Goal: Complete application form: Complete application form

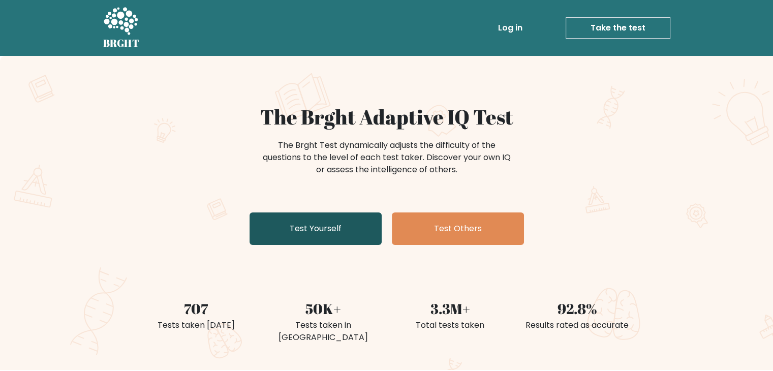
click at [337, 227] on link "Test Yourself" at bounding box center [316, 229] width 132 height 33
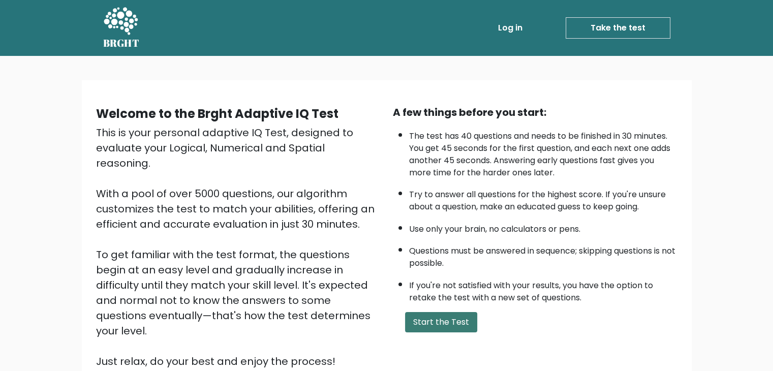
click at [439, 316] on button "Start the Test" at bounding box center [441, 322] width 72 height 20
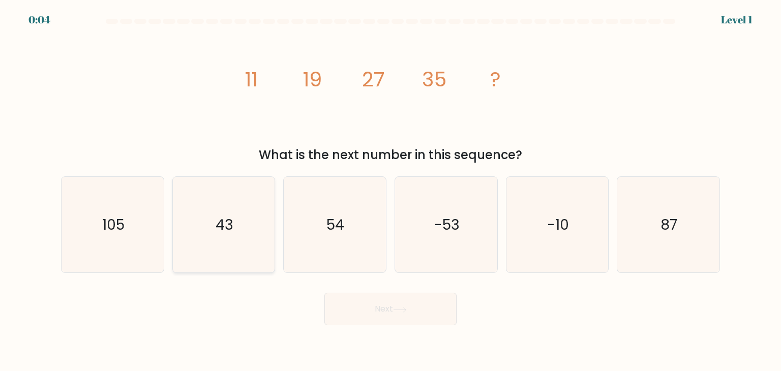
click at [216, 241] on icon "43" at bounding box center [224, 225] width 96 height 96
click at [390, 191] on input "b. 43" at bounding box center [390, 188] width 1 height 5
radio input "true"
click at [427, 314] on button "Next" at bounding box center [390, 309] width 132 height 33
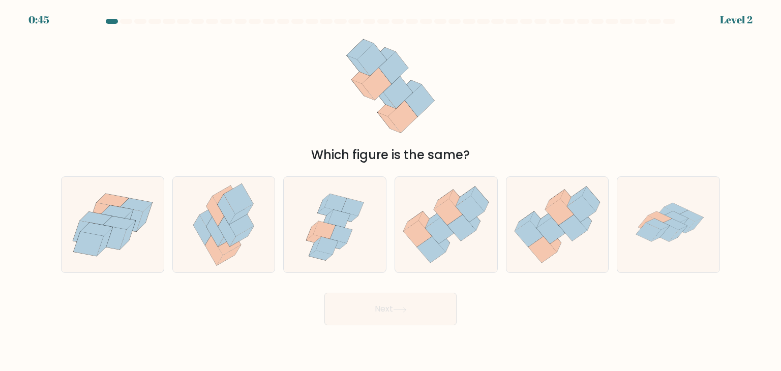
click at [388, 318] on button "Next" at bounding box center [390, 309] width 132 height 33
click at [388, 185] on div "c." at bounding box center [334, 224] width 111 height 97
click at [549, 236] on icon at bounding box center [550, 231] width 28 height 26
click at [391, 191] on input "e." at bounding box center [390, 188] width 1 height 5
radio input "true"
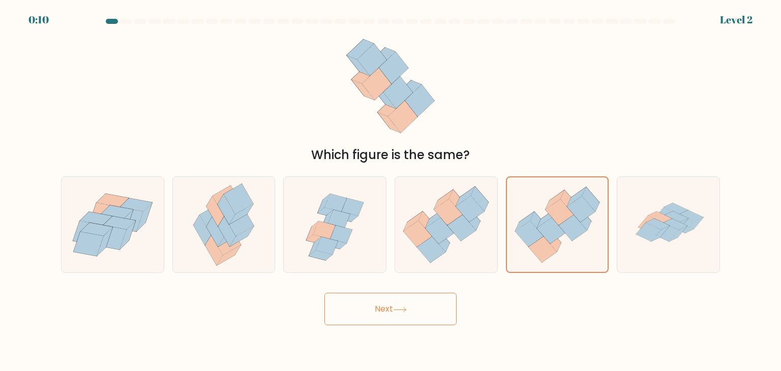
click at [417, 300] on button "Next" at bounding box center [390, 309] width 132 height 33
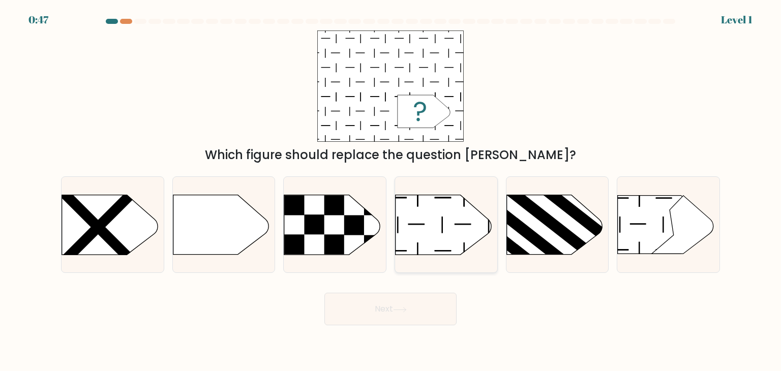
click at [442, 226] on line at bounding box center [442, 225] width 0 height 17
click at [391, 191] on input "d." at bounding box center [390, 188] width 1 height 5
radio input "true"
click at [426, 310] on button "Next" at bounding box center [390, 309] width 132 height 33
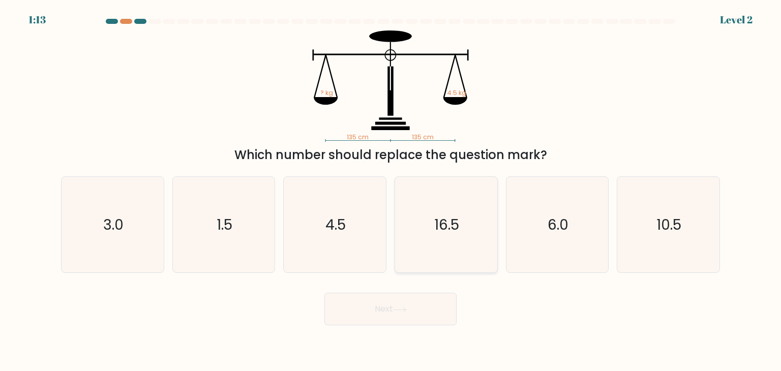
click at [415, 224] on icon "16.5" at bounding box center [446, 225] width 96 height 96
click at [391, 191] on input "d. 16.5" at bounding box center [390, 188] width 1 height 5
radio input "true"
click at [406, 304] on button "Next" at bounding box center [390, 309] width 132 height 33
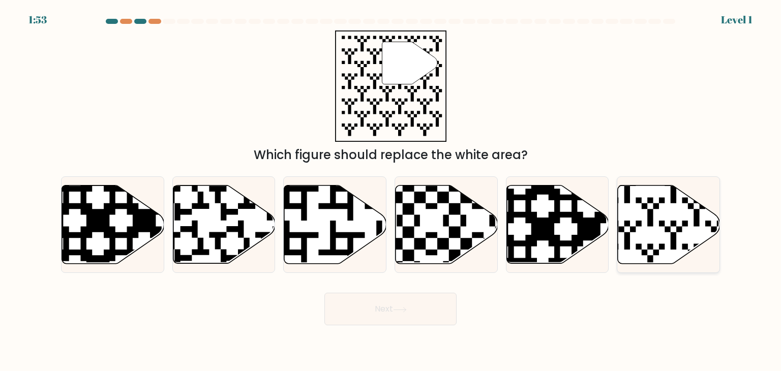
click at [647, 229] on icon at bounding box center [669, 225] width 102 height 78
click at [391, 191] on input "f." at bounding box center [390, 188] width 1 height 5
radio input "true"
click at [414, 307] on button "Next" at bounding box center [390, 309] width 132 height 33
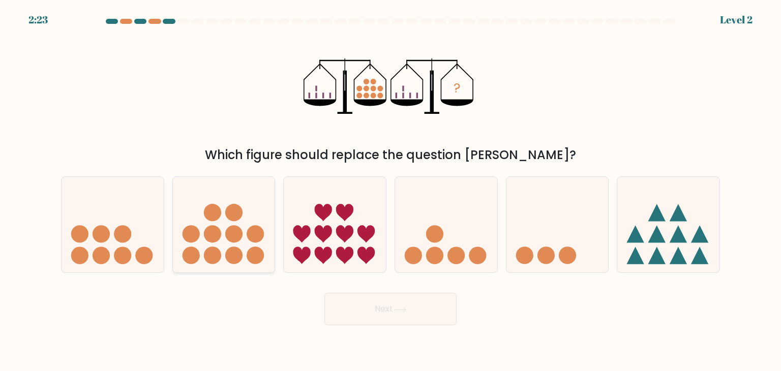
click at [216, 233] on circle at bounding box center [212, 234] width 17 height 17
click at [390, 191] on input "b." at bounding box center [390, 188] width 1 height 5
radio input "true"
click at [371, 306] on button "Next" at bounding box center [390, 309] width 132 height 33
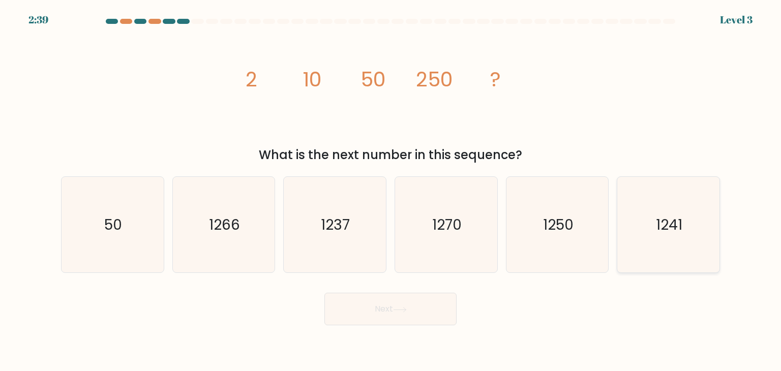
click at [688, 224] on icon "1241" at bounding box center [668, 225] width 96 height 96
click at [391, 191] on input "f. 1241" at bounding box center [390, 188] width 1 height 5
radio input "true"
click at [586, 227] on icon "1250" at bounding box center [557, 225] width 96 height 96
click at [391, 191] on input "e. 1250" at bounding box center [390, 188] width 1 height 5
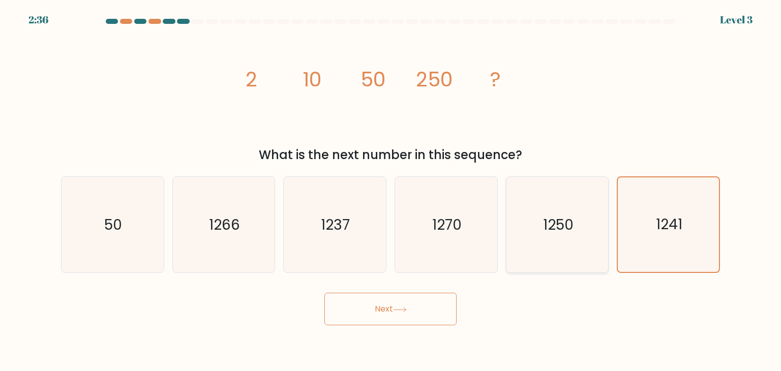
radio input "true"
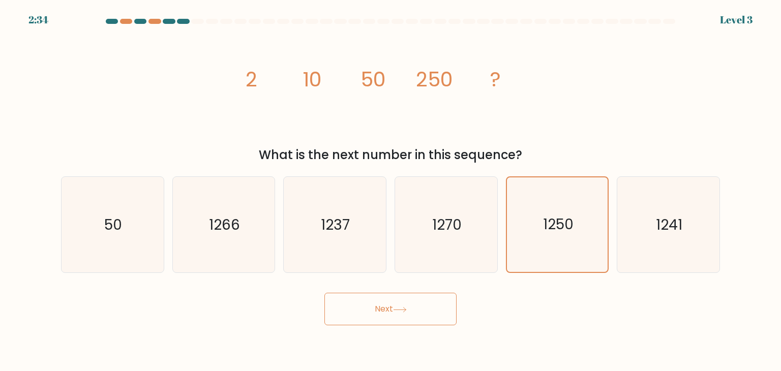
click at [389, 304] on button "Next" at bounding box center [390, 309] width 132 height 33
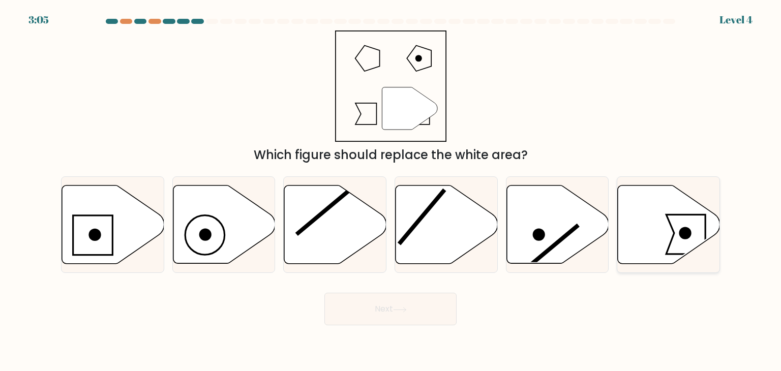
click at [669, 236] on icon at bounding box center [669, 225] width 102 height 78
click at [391, 191] on input "f." at bounding box center [390, 188] width 1 height 5
radio input "true"
click at [107, 204] on icon at bounding box center [113, 225] width 102 height 78
click at [390, 191] on input "a." at bounding box center [390, 188] width 1 height 5
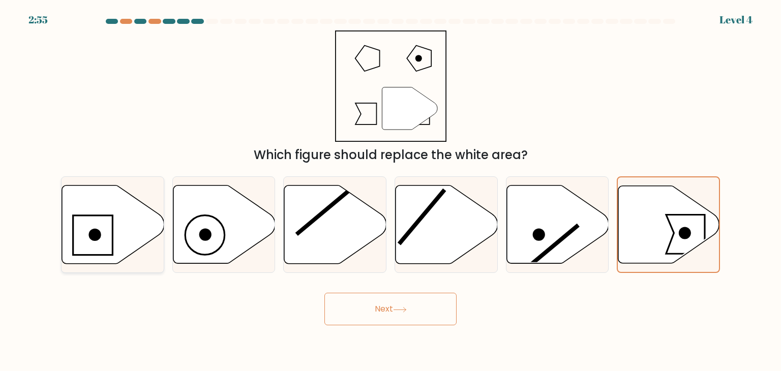
radio input "true"
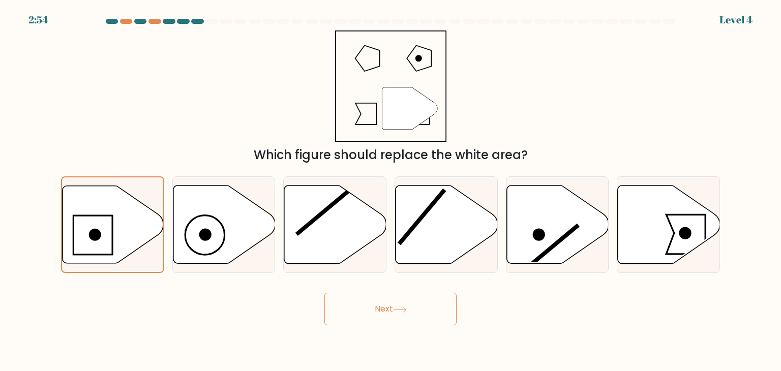
click at [362, 318] on button "Next" at bounding box center [390, 309] width 132 height 33
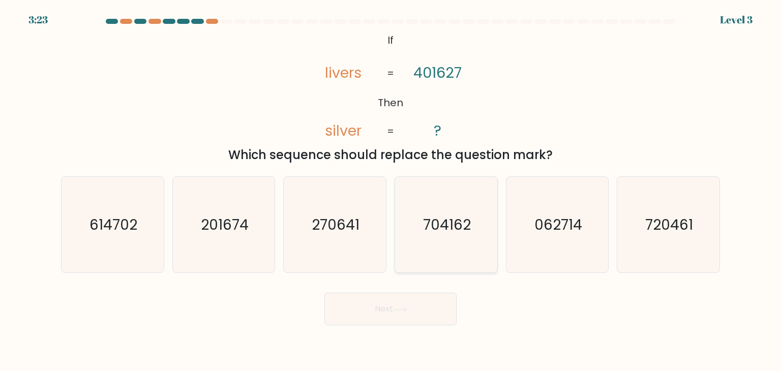
click at [423, 195] on icon "704162" at bounding box center [446, 225] width 96 height 96
click at [391, 191] on input "d. 704162" at bounding box center [390, 188] width 1 height 5
radio input "true"
click at [396, 304] on button "Next" at bounding box center [390, 309] width 132 height 33
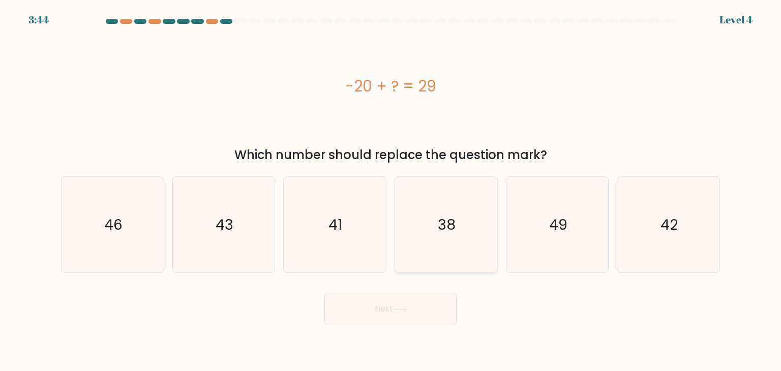
click at [433, 225] on icon "38" at bounding box center [446, 225] width 96 height 96
click at [391, 191] on input "d. 38" at bounding box center [390, 188] width 1 height 5
radio input "true"
click at [397, 305] on button "Next" at bounding box center [390, 309] width 132 height 33
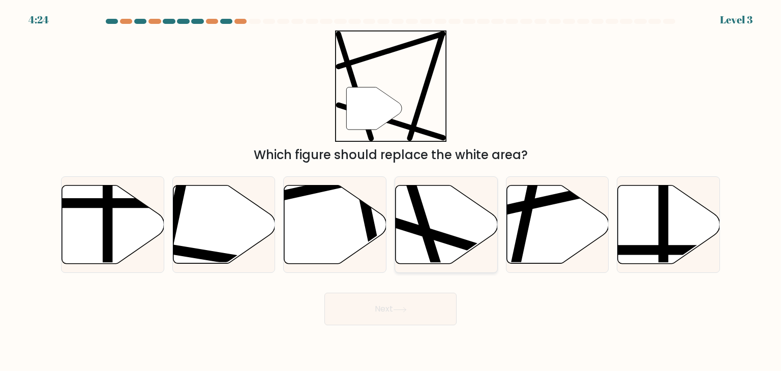
click at [444, 226] on icon at bounding box center [447, 225] width 102 height 78
click at [391, 191] on input "d." at bounding box center [390, 188] width 1 height 5
radio input "true"
click at [410, 318] on button "Next" at bounding box center [390, 309] width 132 height 33
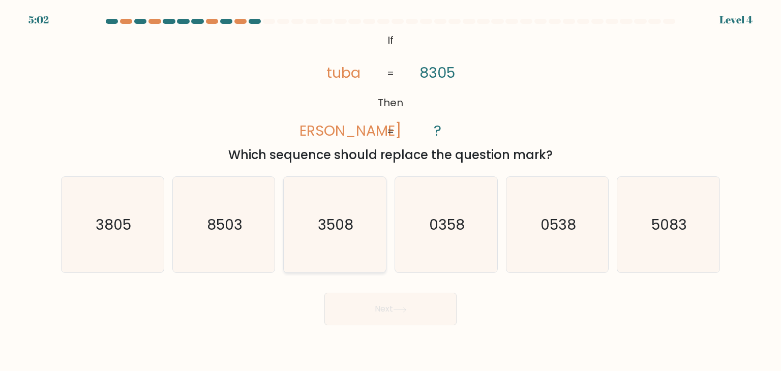
click at [359, 207] on icon "3508" at bounding box center [335, 225] width 96 height 96
click at [390, 191] on input "c. 3508" at bounding box center [390, 188] width 1 height 5
radio input "true"
click at [411, 316] on button "Next" at bounding box center [390, 309] width 132 height 33
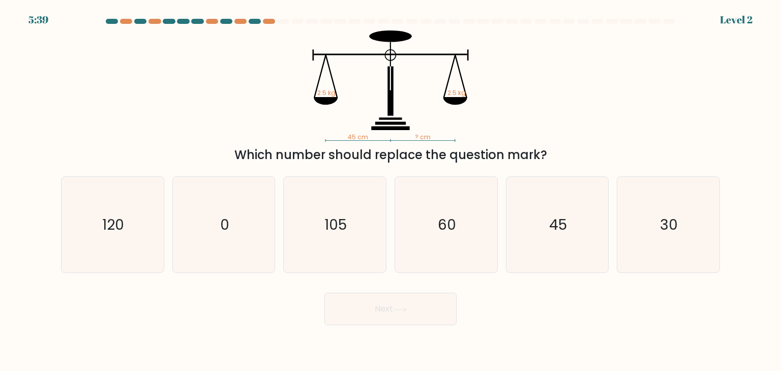
click at [374, 278] on form at bounding box center [390, 172] width 781 height 307
click at [543, 209] on icon "45" at bounding box center [557, 225] width 96 height 96
click at [391, 191] on input "e. 45" at bounding box center [390, 188] width 1 height 5
radio input "true"
click at [433, 309] on button "Next" at bounding box center [390, 309] width 132 height 33
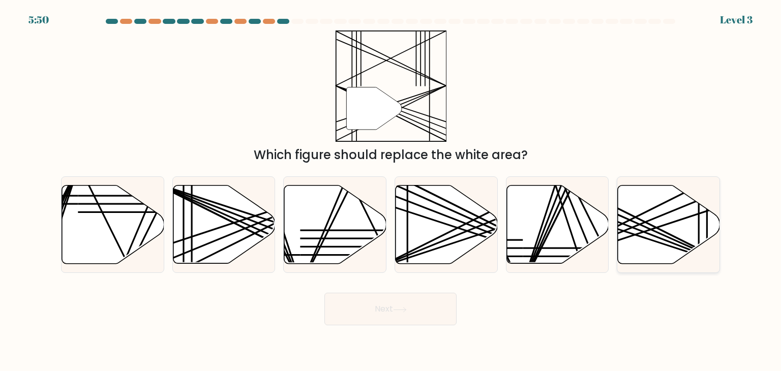
click at [650, 233] on line at bounding box center [635, 228] width 204 height 79
click at [391, 191] on input "f." at bounding box center [390, 188] width 1 height 5
radio input "true"
click at [196, 229] on icon at bounding box center [224, 225] width 102 height 78
click at [390, 191] on input "b." at bounding box center [390, 188] width 1 height 5
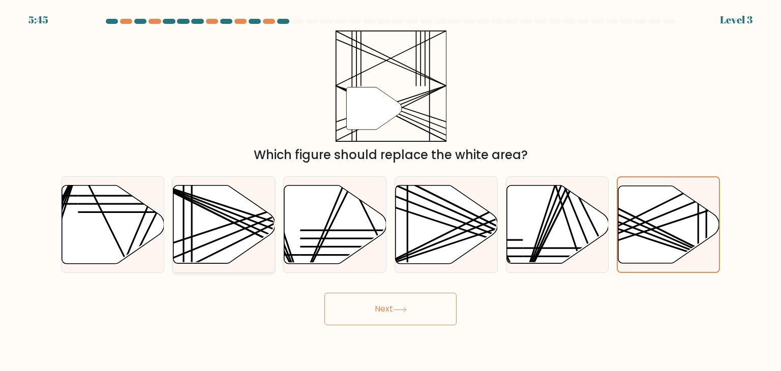
radio input "true"
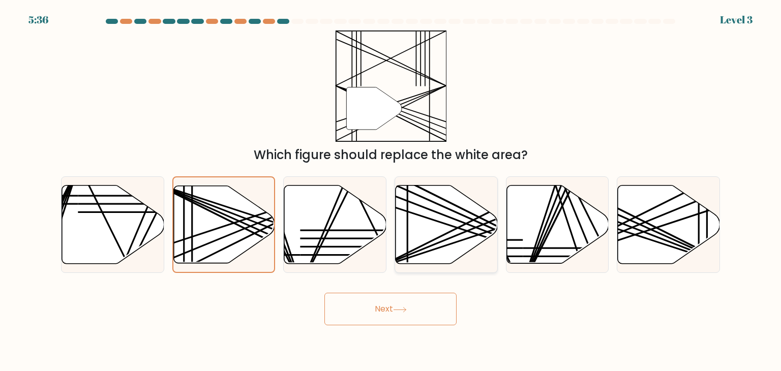
click at [481, 207] on icon at bounding box center [447, 225] width 102 height 78
click at [391, 191] on input "d." at bounding box center [390, 188] width 1 height 5
radio input "true"
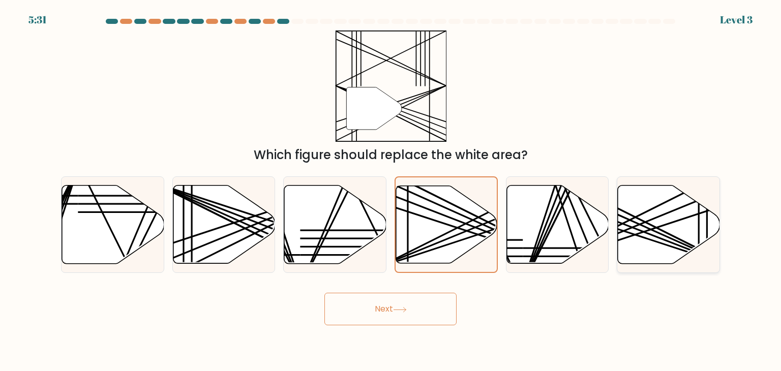
click at [653, 212] on icon at bounding box center [669, 225] width 102 height 78
click at [391, 191] on input "f." at bounding box center [390, 188] width 1 height 5
radio input "true"
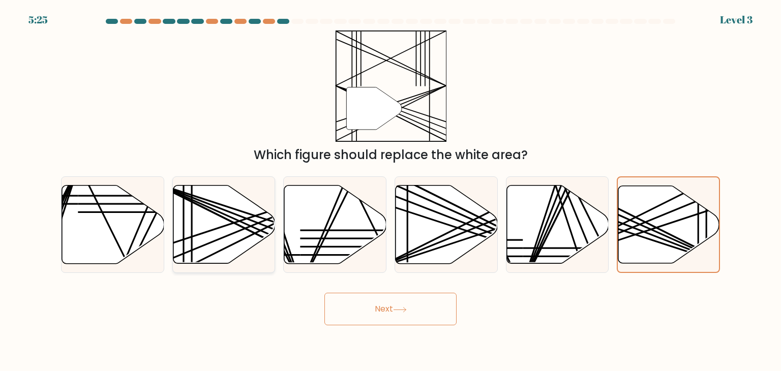
click at [236, 252] on icon at bounding box center [224, 225] width 102 height 78
click at [390, 191] on input "b." at bounding box center [390, 188] width 1 height 5
radio input "true"
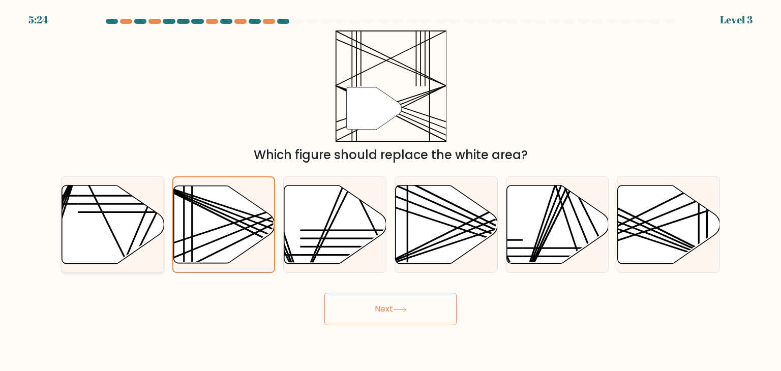
click at [108, 232] on icon at bounding box center [113, 225] width 102 height 78
click at [390, 191] on input "a." at bounding box center [390, 188] width 1 height 5
radio input "true"
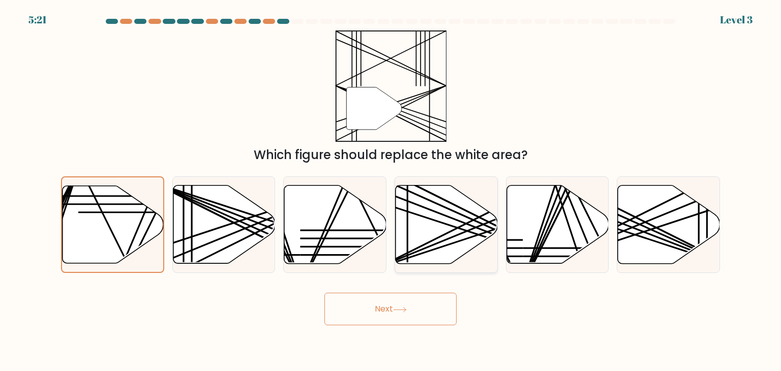
click at [431, 243] on icon at bounding box center [447, 225] width 102 height 78
click at [391, 191] on input "d." at bounding box center [390, 188] width 1 height 5
radio input "true"
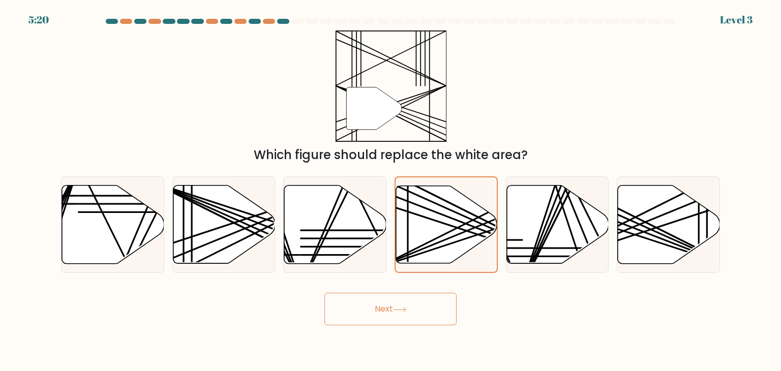
click at [397, 317] on button "Next" at bounding box center [390, 309] width 132 height 33
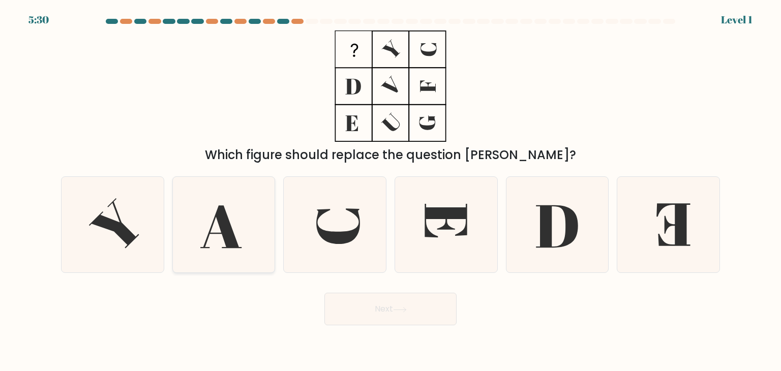
click at [249, 208] on icon at bounding box center [224, 225] width 96 height 96
click at [390, 191] on input "b." at bounding box center [390, 188] width 1 height 5
radio input "true"
click at [392, 322] on button "Next" at bounding box center [390, 309] width 132 height 33
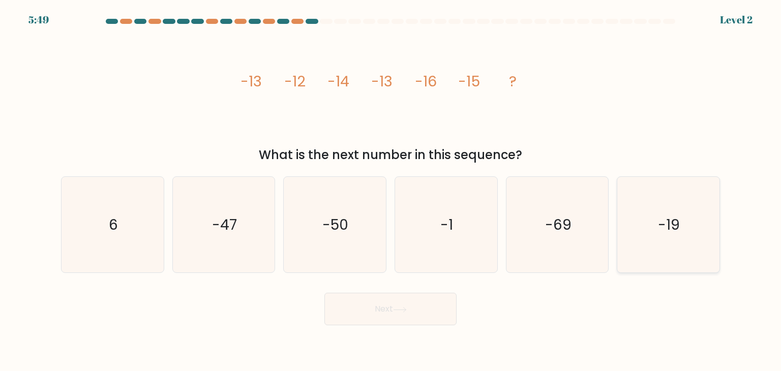
drag, startPoint x: 610, startPoint y: 227, endPoint x: 622, endPoint y: 225, distance: 11.9
click at [622, 225] on div "a. 6 b. -47 c." at bounding box center [390, 220] width 667 height 105
click at [622, 225] on icon "-19" at bounding box center [668, 225] width 96 height 96
click at [391, 191] on input "f. -19" at bounding box center [390, 188] width 1 height 5
radio input "true"
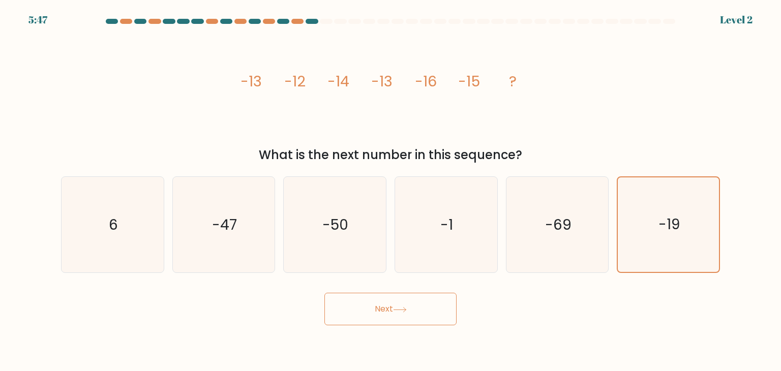
click at [397, 324] on button "Next" at bounding box center [390, 309] width 132 height 33
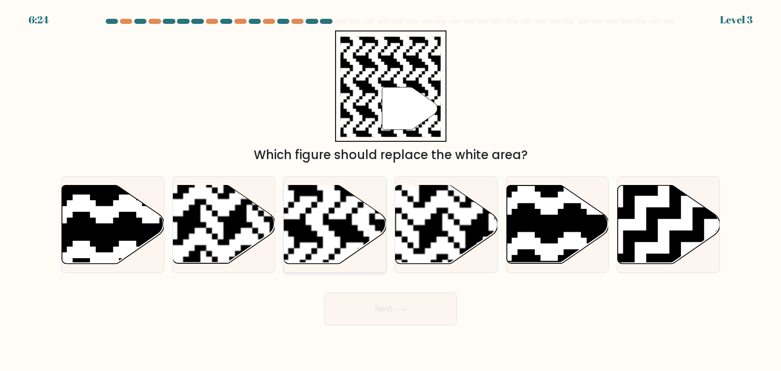
click at [347, 230] on rect at bounding box center [299, 184] width 185 height 185
click at [390, 191] on input "c." at bounding box center [390, 188] width 1 height 5
radio input "true"
click at [399, 314] on button "Next" at bounding box center [390, 309] width 132 height 33
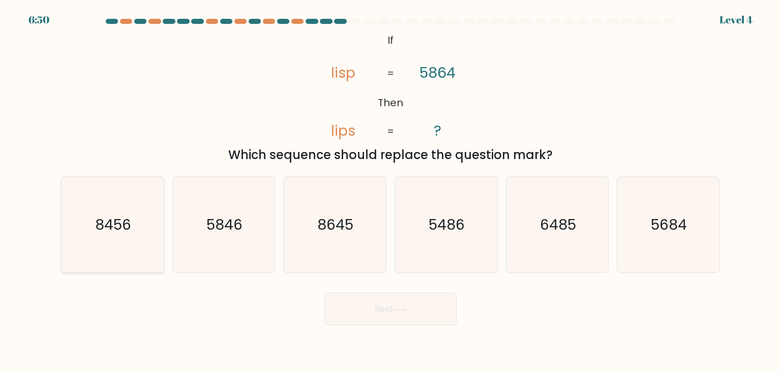
click at [131, 212] on icon "8456" at bounding box center [113, 225] width 96 height 96
click at [390, 191] on input "a. 8456" at bounding box center [390, 188] width 1 height 5
radio input "true"
click at [359, 319] on button "Next" at bounding box center [390, 309] width 132 height 33
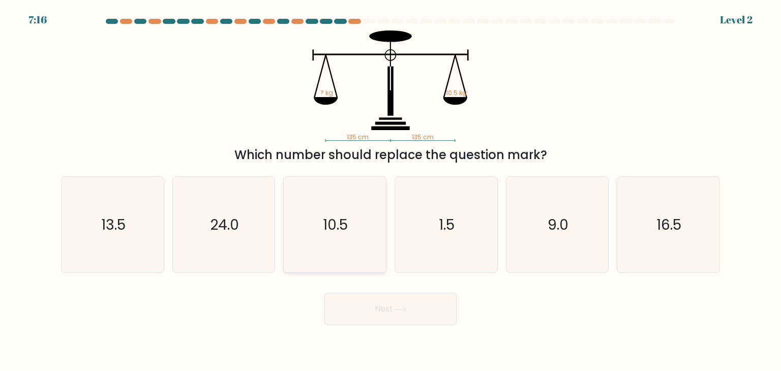
click at [322, 236] on icon "10.5" at bounding box center [335, 225] width 96 height 96
click at [390, 191] on input "c. 10.5" at bounding box center [390, 188] width 1 height 5
radio input "true"
click at [364, 312] on button "Next" at bounding box center [390, 309] width 132 height 33
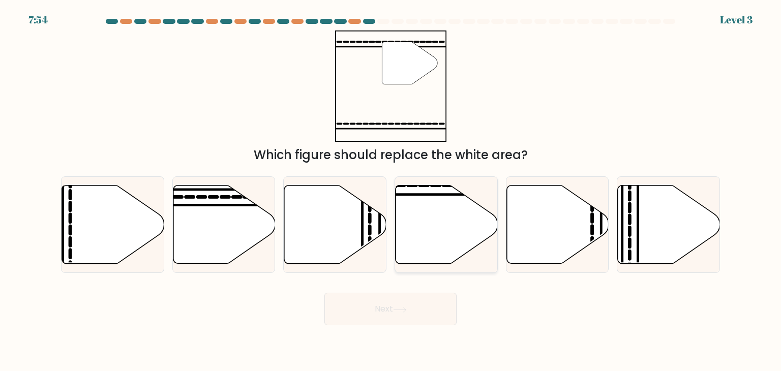
click at [436, 256] on icon at bounding box center [447, 225] width 102 height 78
click at [391, 191] on input "d." at bounding box center [390, 188] width 1 height 5
radio input "true"
click at [409, 317] on button "Next" at bounding box center [390, 309] width 132 height 33
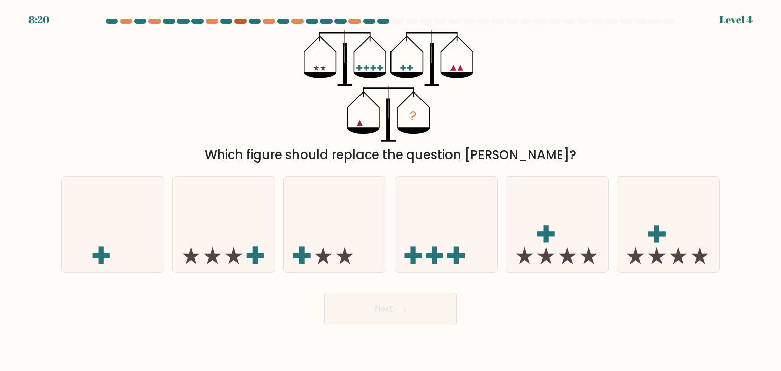
click at [236, 22] on div at bounding box center [240, 21] width 12 height 5
click at [525, 232] on icon at bounding box center [557, 225] width 102 height 84
click at [391, 191] on input "e." at bounding box center [390, 188] width 1 height 5
radio input "true"
click at [340, 307] on button "Next" at bounding box center [390, 309] width 132 height 33
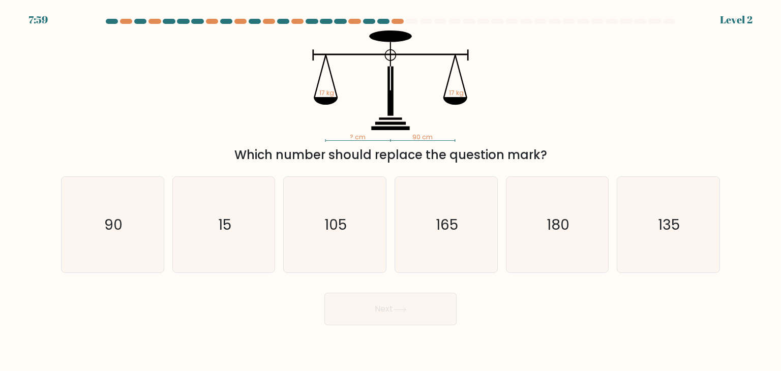
click at [365, 307] on button "Next" at bounding box center [390, 309] width 132 height 33
click at [351, 247] on icon "105" at bounding box center [335, 225] width 96 height 96
click at [390, 191] on input "c. 105" at bounding box center [390, 188] width 1 height 5
radio input "true"
click at [383, 316] on button "Next" at bounding box center [390, 309] width 132 height 33
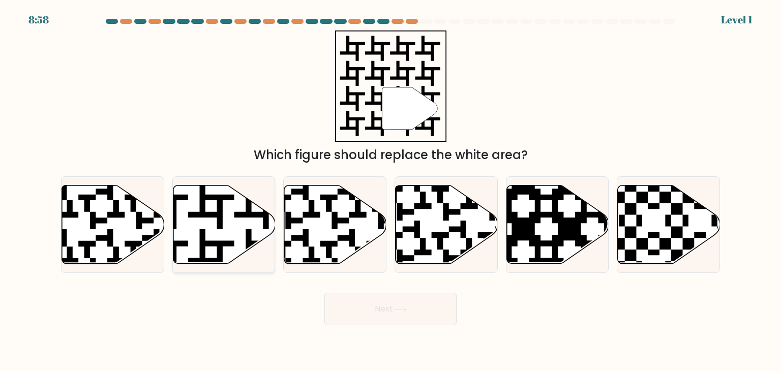
click at [232, 240] on icon at bounding box center [224, 225] width 102 height 78
click at [390, 191] on input "b." at bounding box center [390, 188] width 1 height 5
radio input "true"
click at [346, 301] on button "Next" at bounding box center [390, 309] width 132 height 33
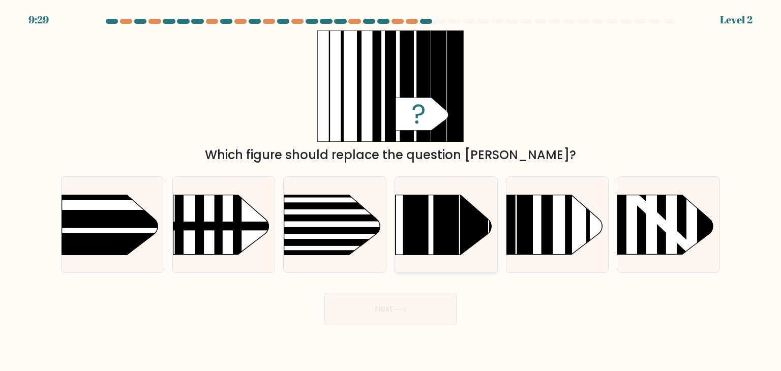
click at [442, 246] on rect at bounding box center [446, 174] width 25 height 203
click at [391, 191] on input "d." at bounding box center [390, 188] width 1 height 5
radio input "true"
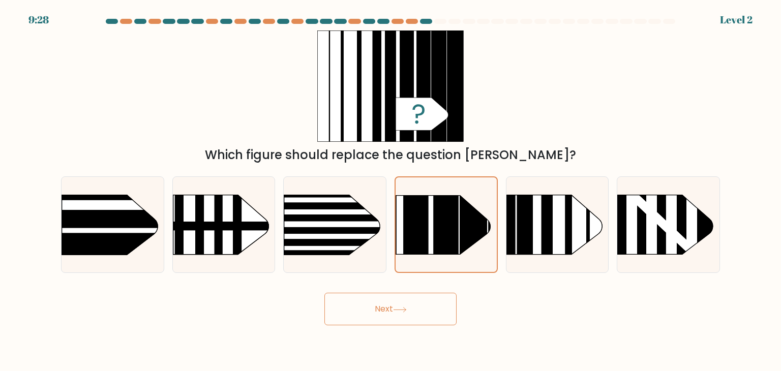
click at [414, 300] on button "Next" at bounding box center [390, 309] width 132 height 33
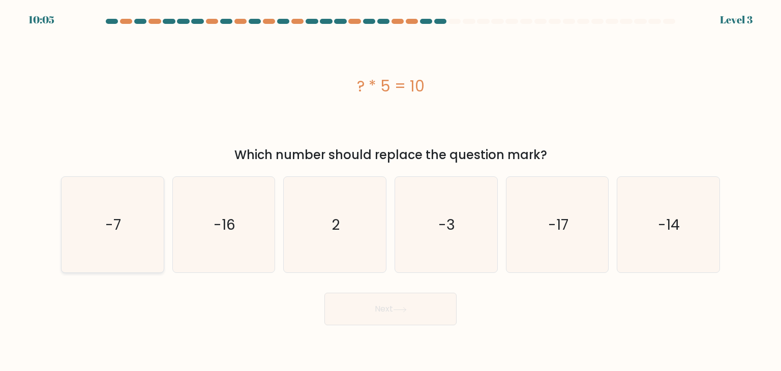
click at [103, 214] on icon "-7" at bounding box center [113, 225] width 96 height 96
click at [390, 191] on input "a. -7" at bounding box center [390, 188] width 1 height 5
radio input "true"
click at [354, 304] on button "Next" at bounding box center [390, 309] width 132 height 33
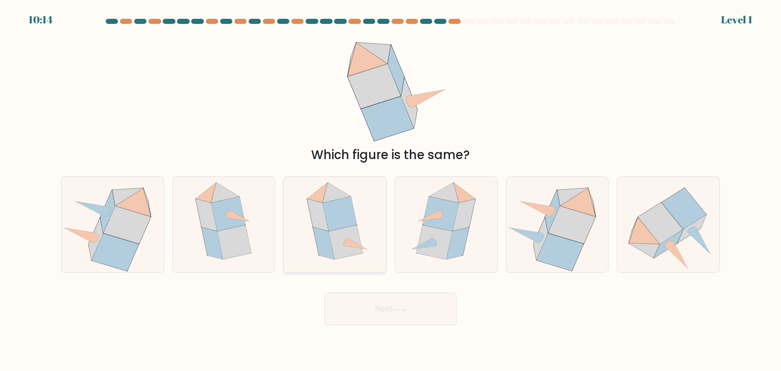
click at [331, 216] on icon at bounding box center [340, 214] width 34 height 34
click at [390, 191] on input "c." at bounding box center [390, 188] width 1 height 5
radio input "true"
click at [364, 299] on button "Next" at bounding box center [390, 309] width 132 height 33
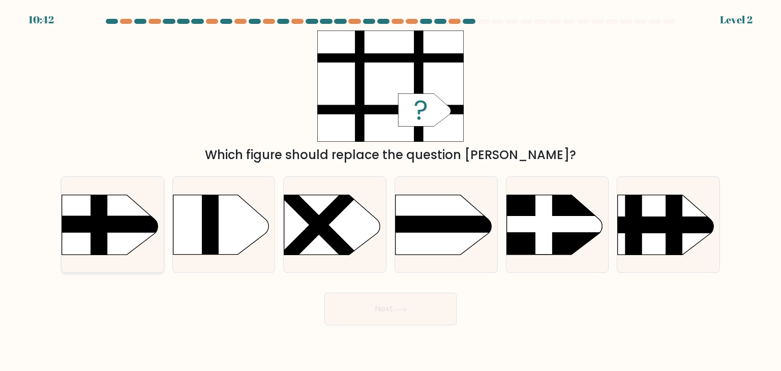
click at [125, 233] on rect at bounding box center [47, 181] width 265 height 202
click at [390, 191] on input "a." at bounding box center [390, 188] width 1 height 5
radio input "true"
click at [350, 308] on button "Next" at bounding box center [390, 309] width 132 height 33
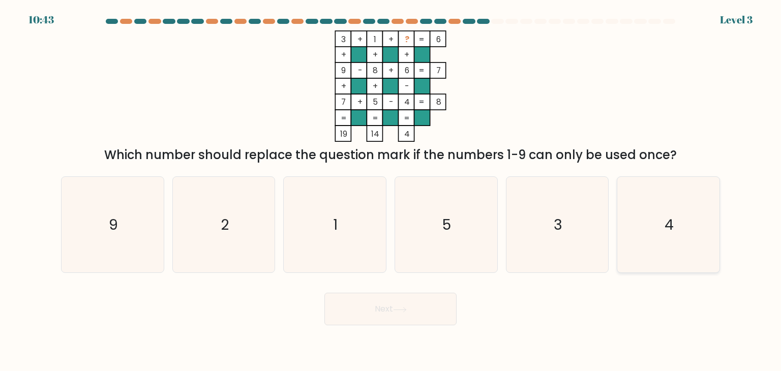
click at [674, 240] on icon "4" at bounding box center [668, 225] width 96 height 96
click at [391, 191] on input "f. 4" at bounding box center [390, 188] width 1 height 5
radio input "true"
click at [397, 321] on button "Next" at bounding box center [390, 309] width 132 height 33
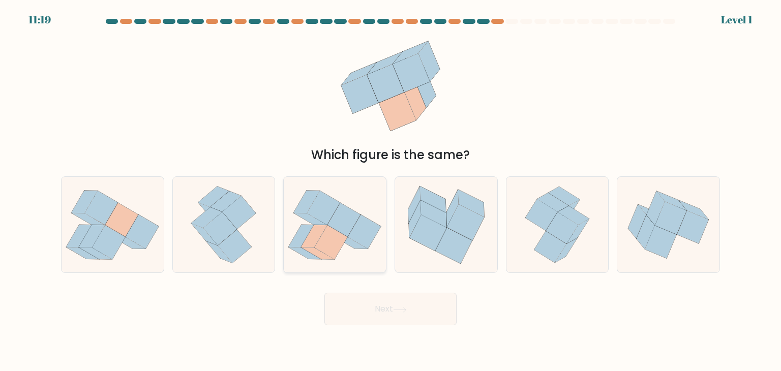
click at [325, 229] on icon at bounding box center [331, 242] width 33 height 34
click at [390, 191] on input "c." at bounding box center [390, 188] width 1 height 5
radio input "true"
click at [369, 306] on button "Next" at bounding box center [390, 309] width 132 height 33
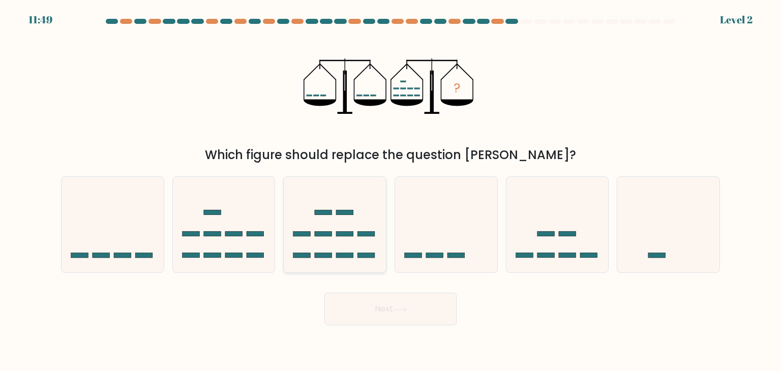
click at [310, 239] on icon at bounding box center [335, 225] width 102 height 84
click at [390, 191] on input "c." at bounding box center [390, 188] width 1 height 5
radio input "true"
click at [244, 232] on icon at bounding box center [224, 225] width 102 height 84
click at [390, 191] on input "b." at bounding box center [390, 188] width 1 height 5
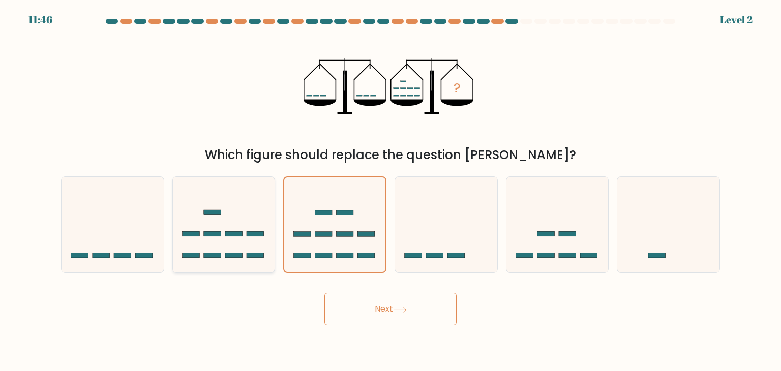
radio input "true"
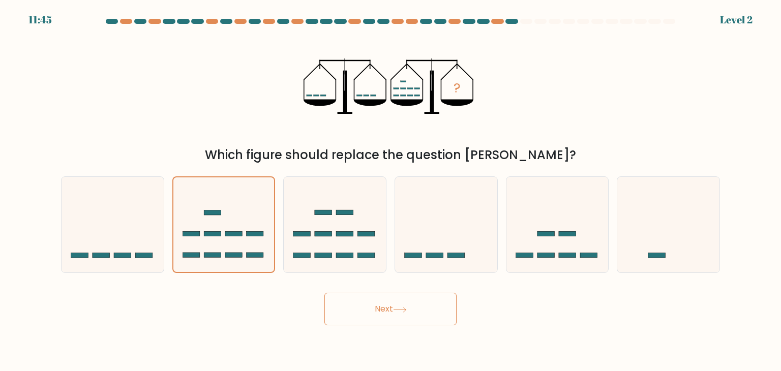
click at [362, 307] on button "Next" at bounding box center [390, 309] width 132 height 33
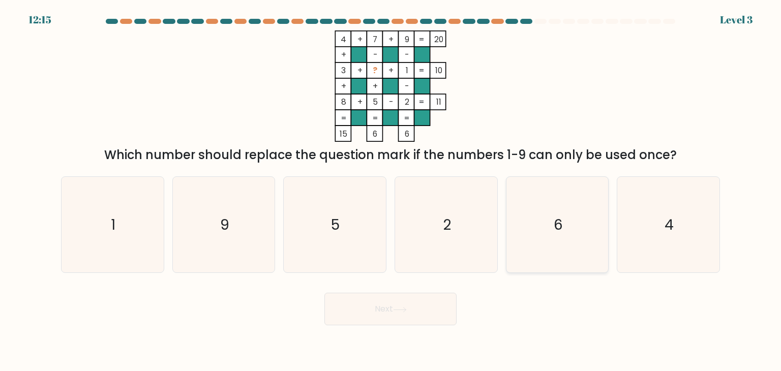
click at [561, 228] on text "6" at bounding box center [558, 225] width 9 height 20
click at [391, 191] on input "e. 6" at bounding box center [390, 188] width 1 height 5
radio input "true"
click at [404, 320] on button "Next" at bounding box center [390, 309] width 132 height 33
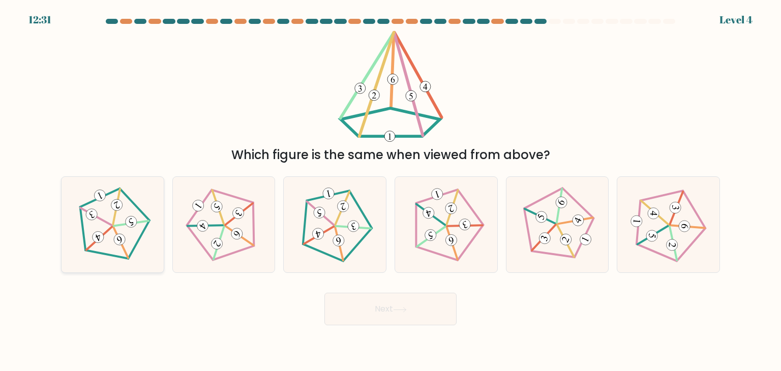
click at [136, 233] on icon at bounding box center [112, 225] width 77 height 77
click at [390, 191] on input "a." at bounding box center [390, 188] width 1 height 5
radio input "true"
click at [336, 297] on button "Next" at bounding box center [390, 309] width 132 height 33
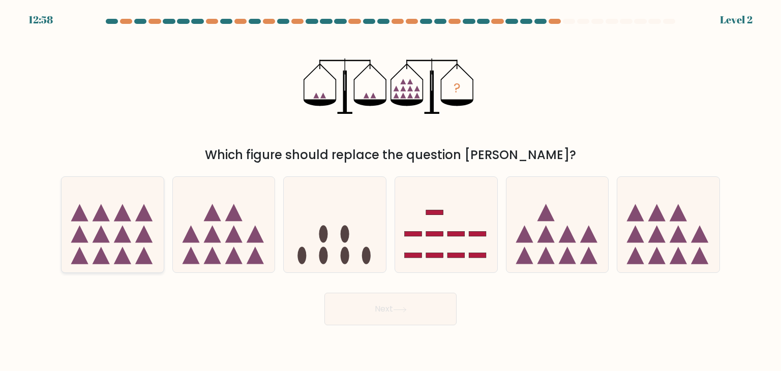
click at [144, 201] on icon at bounding box center [113, 225] width 102 height 84
click at [390, 191] on input "a." at bounding box center [390, 188] width 1 height 5
radio input "true"
click at [686, 223] on icon at bounding box center [668, 225] width 102 height 84
click at [391, 191] on input "f." at bounding box center [390, 188] width 1 height 5
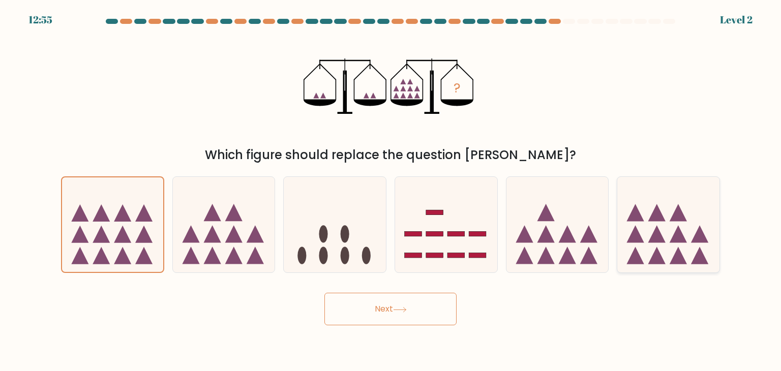
radio input "true"
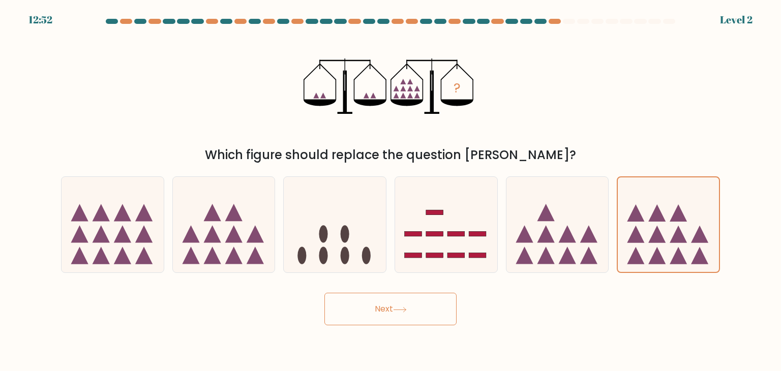
click at [415, 317] on button "Next" at bounding box center [390, 309] width 132 height 33
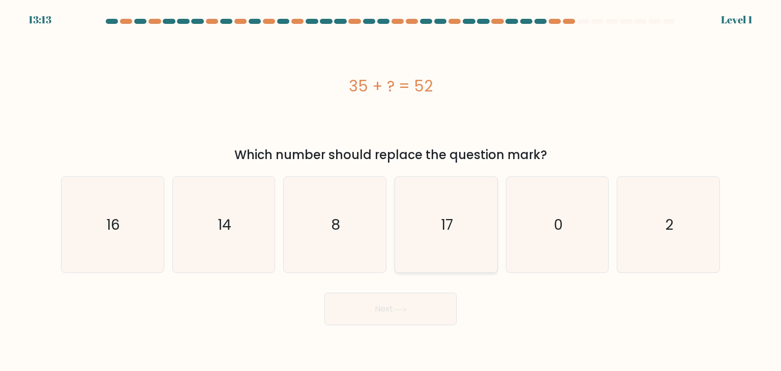
click at [458, 224] on icon "17" at bounding box center [446, 225] width 96 height 96
click at [391, 191] on input "d. 17" at bounding box center [390, 188] width 1 height 5
radio input "true"
click at [412, 301] on button "Next" at bounding box center [390, 309] width 132 height 33
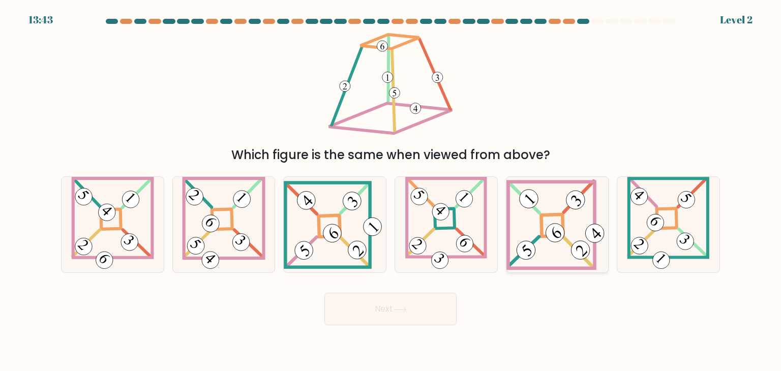
click at [563, 221] on 272 at bounding box center [552, 226] width 22 height 22
click at [391, 191] on input "e." at bounding box center [390, 188] width 1 height 5
radio input "true"
click at [386, 316] on button "Next" at bounding box center [390, 309] width 132 height 33
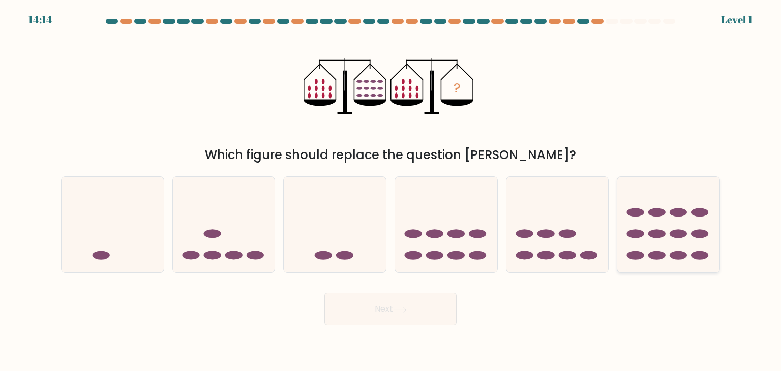
click at [673, 240] on icon at bounding box center [668, 225] width 102 height 84
click at [391, 191] on input "f." at bounding box center [390, 188] width 1 height 5
radio input "true"
click at [410, 314] on button "Next" at bounding box center [390, 309] width 132 height 33
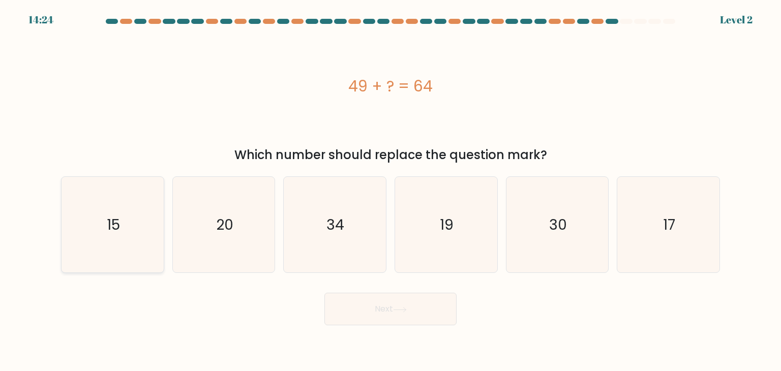
click at [128, 221] on icon "15" at bounding box center [113, 225] width 96 height 96
click at [390, 191] on input "a. 15" at bounding box center [390, 188] width 1 height 5
radio input "true"
click at [346, 303] on button "Next" at bounding box center [390, 309] width 132 height 33
click at [344, 306] on button "Next" at bounding box center [390, 309] width 132 height 33
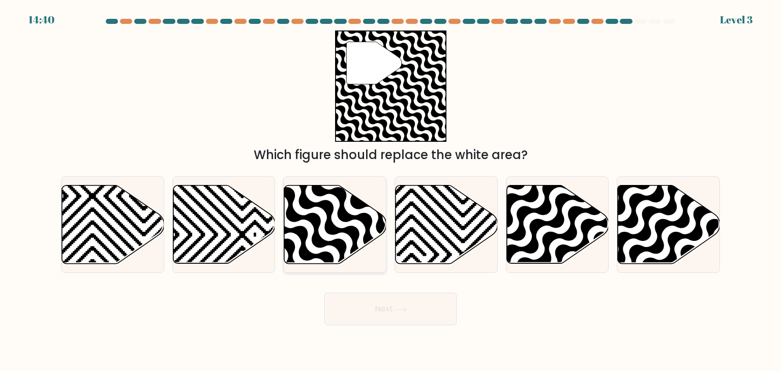
click at [349, 212] on icon at bounding box center [335, 225] width 102 height 78
click at [390, 191] on input "c." at bounding box center [390, 188] width 1 height 5
radio input "true"
click at [396, 315] on button "Next" at bounding box center [390, 309] width 132 height 33
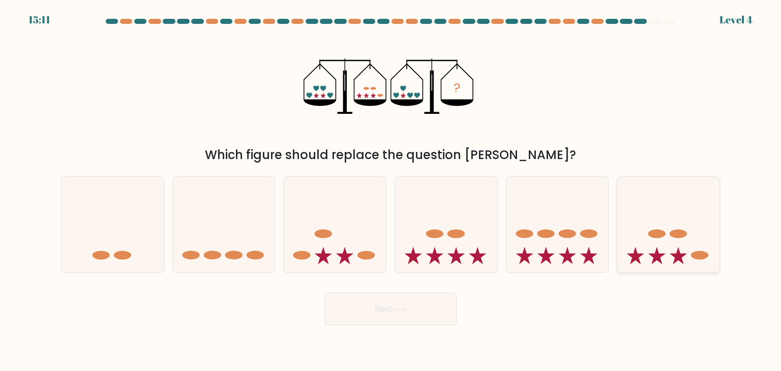
click at [673, 238] on icon at bounding box center [668, 225] width 102 height 84
click at [391, 191] on input "f." at bounding box center [390, 188] width 1 height 5
radio input "true"
click at [433, 312] on button "Next" at bounding box center [390, 309] width 132 height 33
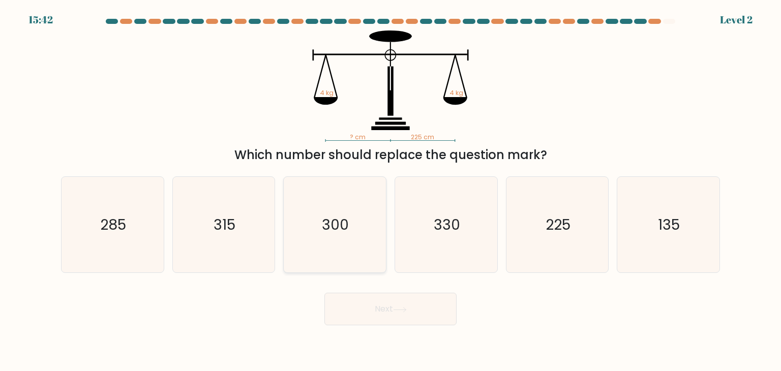
click at [326, 221] on text "300" at bounding box center [335, 225] width 27 height 20
click at [390, 191] on input "c. 300" at bounding box center [390, 188] width 1 height 5
radio input "true"
click at [356, 295] on button "Next" at bounding box center [390, 309] width 132 height 33
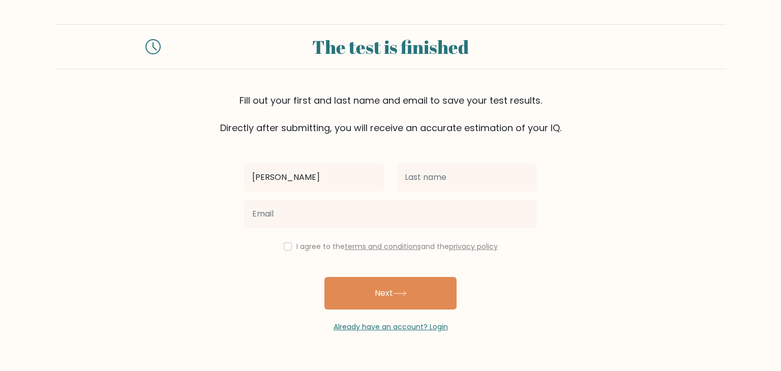
type input "abdul"
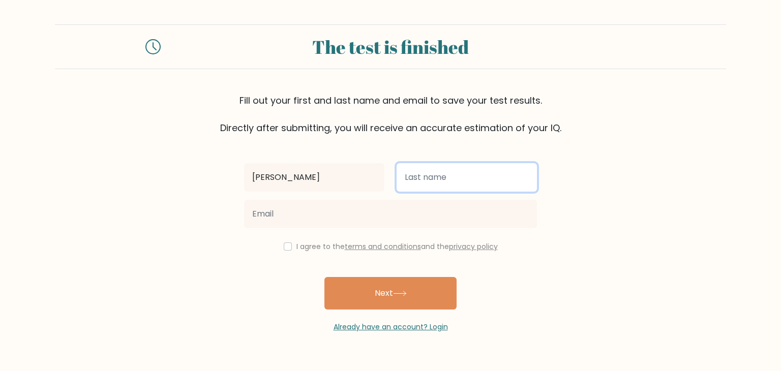
click at [411, 171] on input "text" at bounding box center [467, 177] width 140 height 28
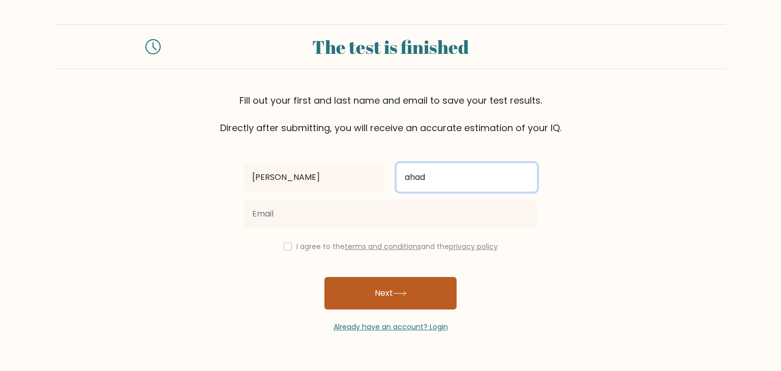
type input "ahad"
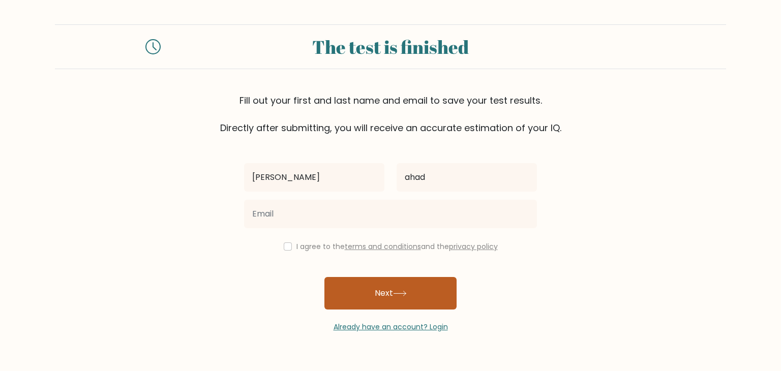
click at [371, 297] on button "Next" at bounding box center [390, 293] width 132 height 33
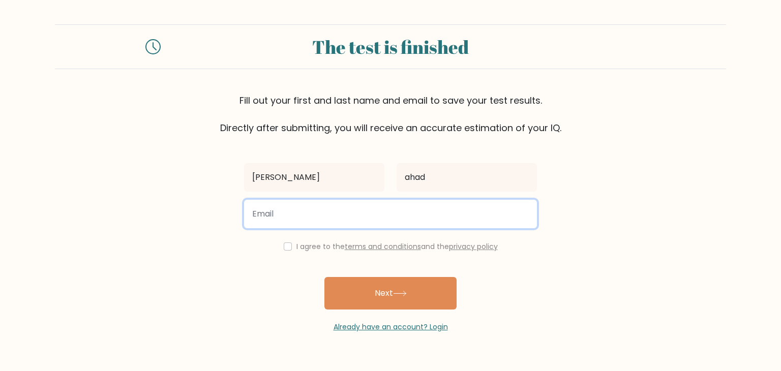
click at [352, 224] on input "email" at bounding box center [390, 214] width 293 height 28
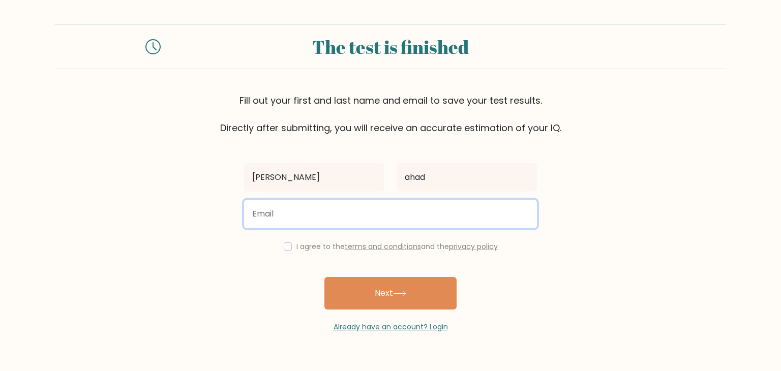
click at [352, 224] on input "email" at bounding box center [390, 214] width 293 height 28
drag, startPoint x: 352, startPoint y: 224, endPoint x: 351, endPoint y: 219, distance: 5.1
click at [351, 219] on input "email" at bounding box center [390, 214] width 293 height 28
type input "y"
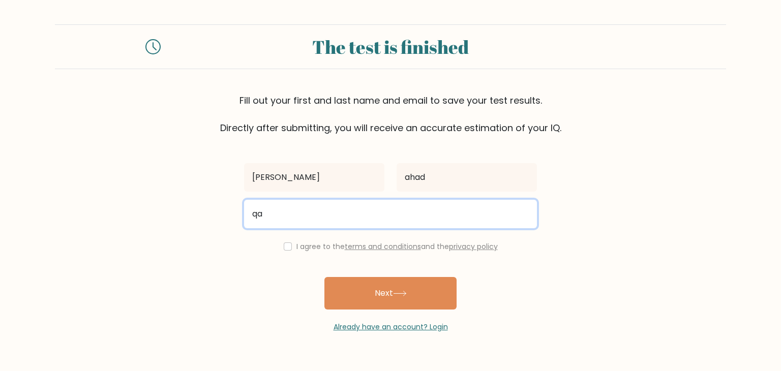
type input "q"
click at [408, 212] on input "email" at bounding box center [390, 214] width 293 height 28
